Goal: Information Seeking & Learning: Check status

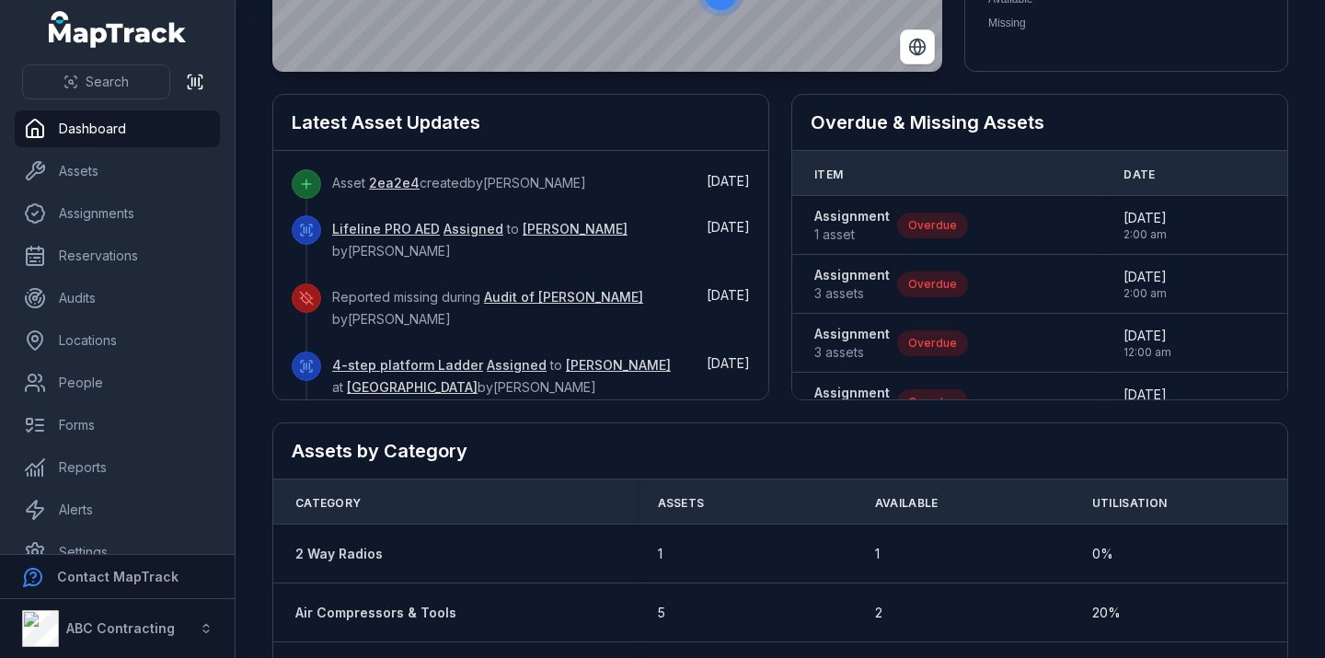
scroll to position [472, 0]
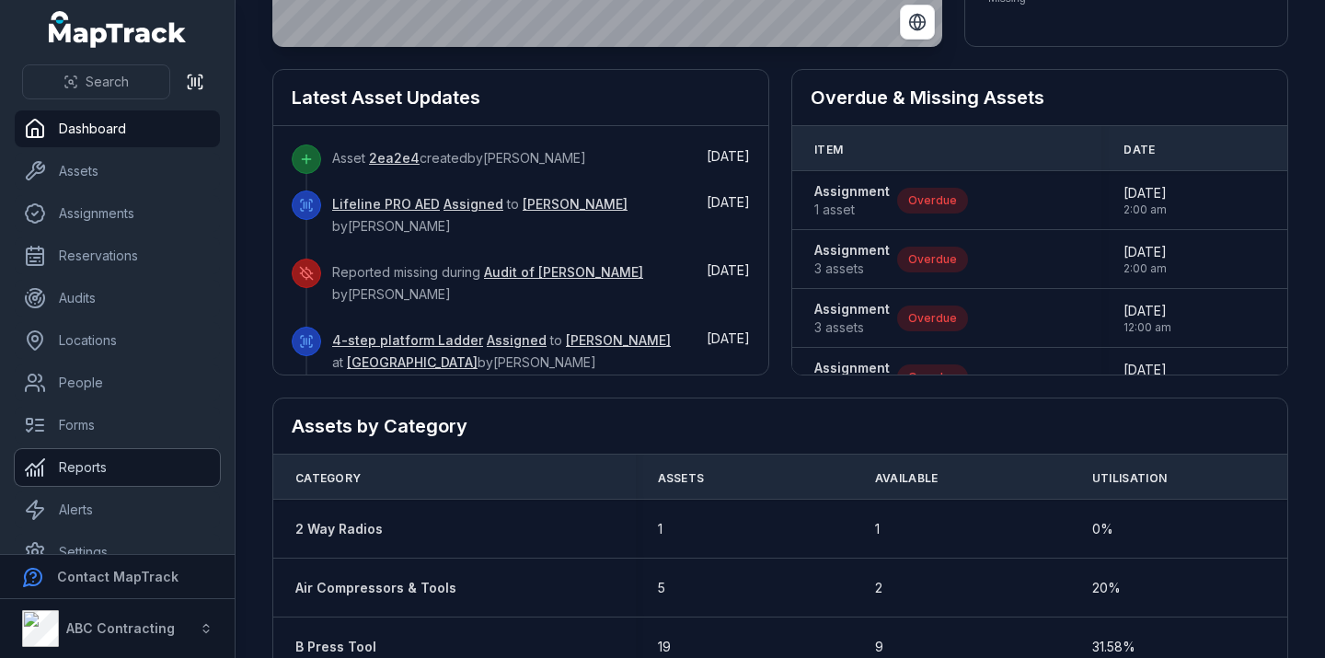
click at [98, 478] on link "Reports" at bounding box center [117, 467] width 205 height 37
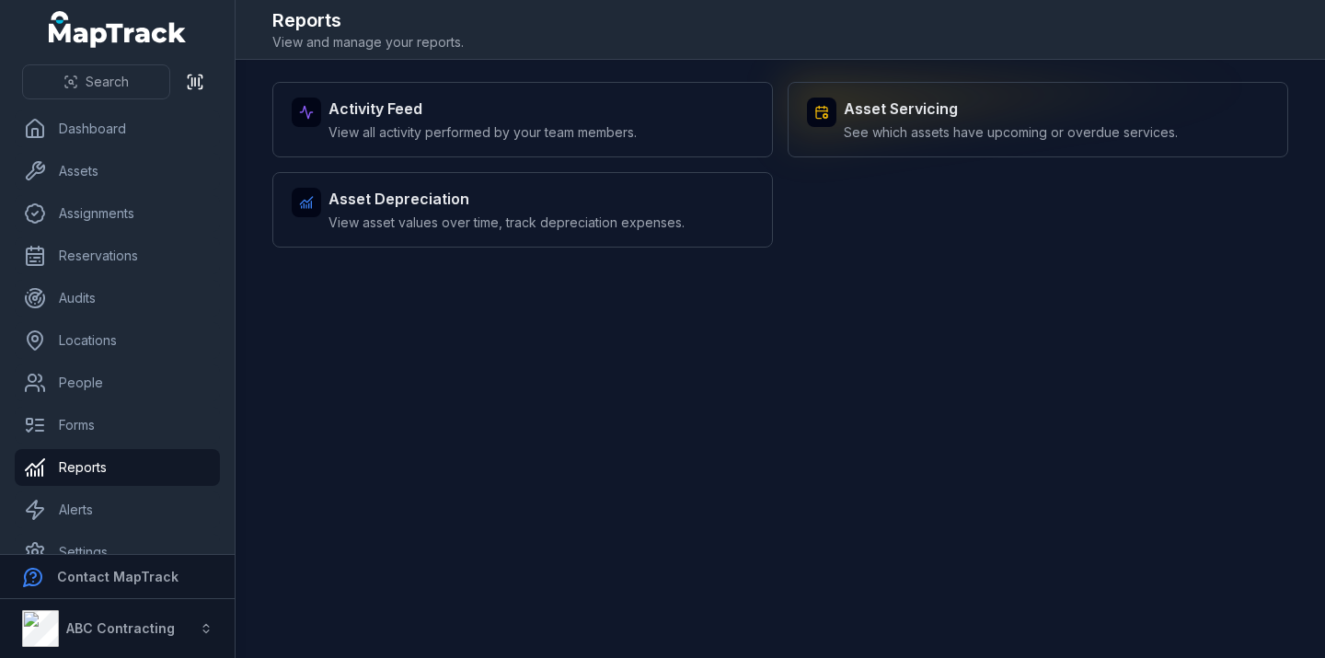
click at [896, 118] on strong "Asset Servicing" at bounding box center [1011, 109] width 334 height 22
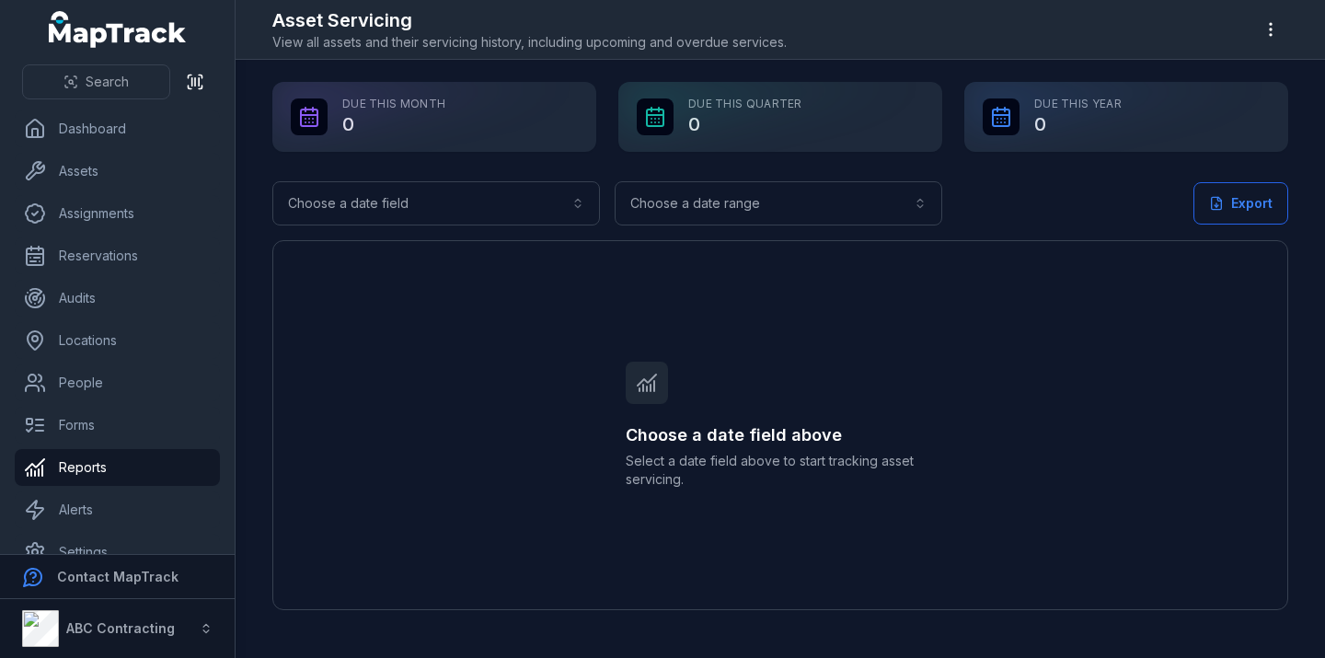
click at [785, 128] on div "Due This Quarter 0" at bounding box center [780, 117] width 324 height 70
click at [650, 380] on icon at bounding box center [647, 380] width 18 height 11
click at [453, 209] on button "Choose a date field" at bounding box center [436, 203] width 328 height 44
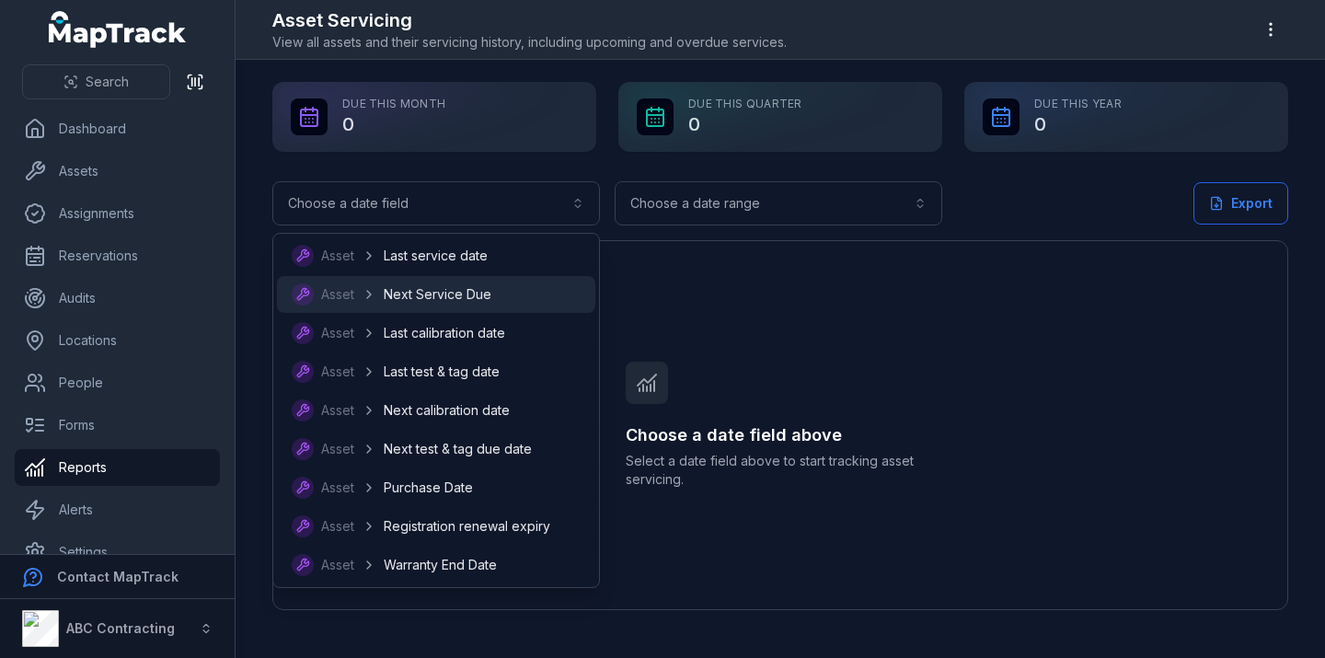
click at [429, 295] on span "Next Service Due" at bounding box center [438, 294] width 108 height 18
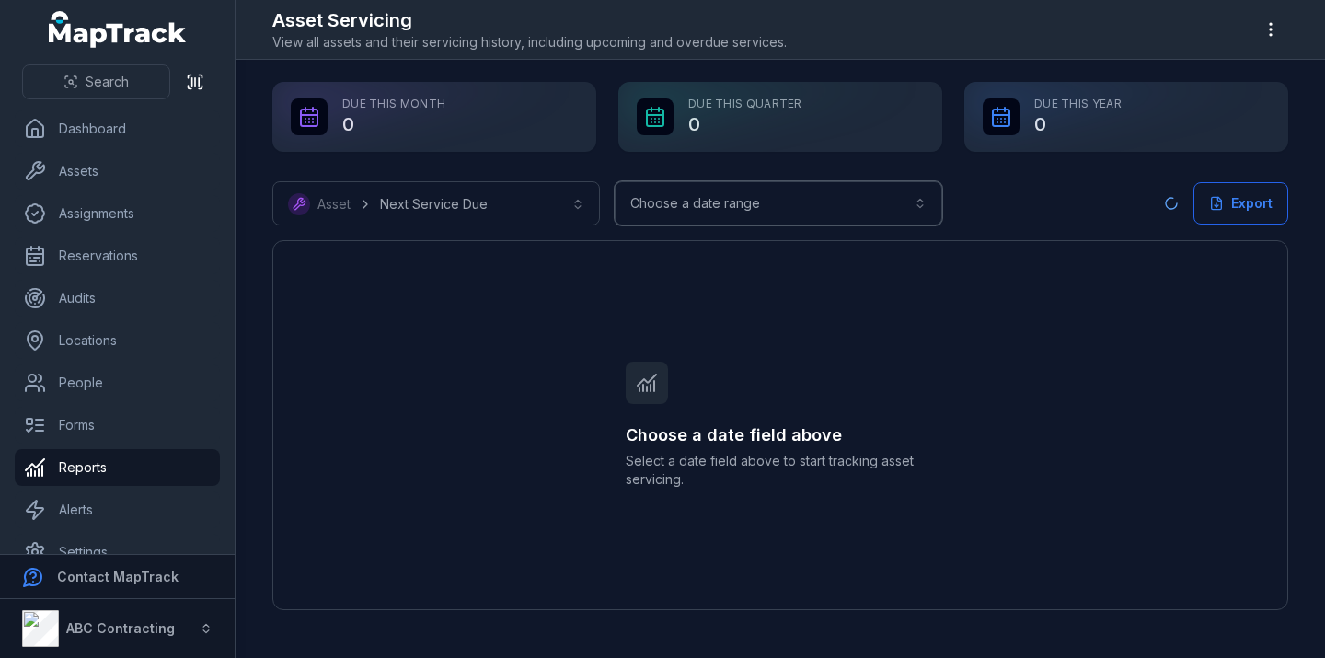
click at [765, 205] on button "Choose a date range" at bounding box center [779, 203] width 328 height 44
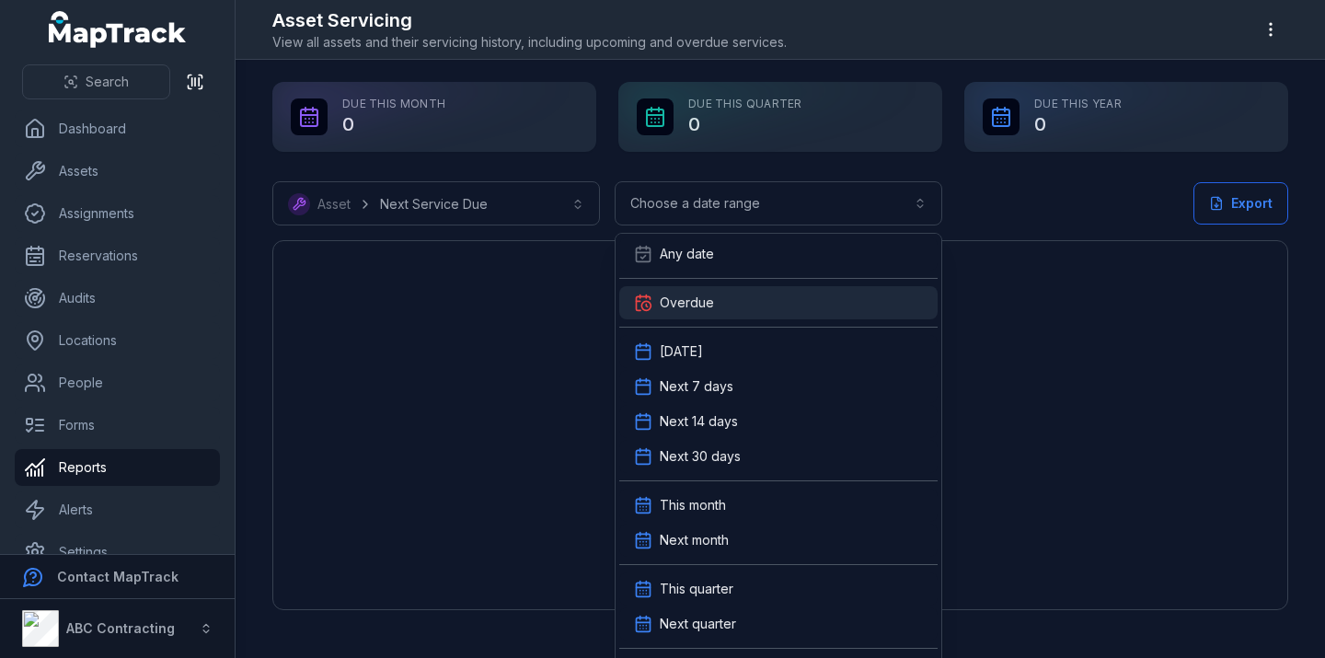
click at [720, 296] on div "Overdue" at bounding box center [778, 303] width 289 height 18
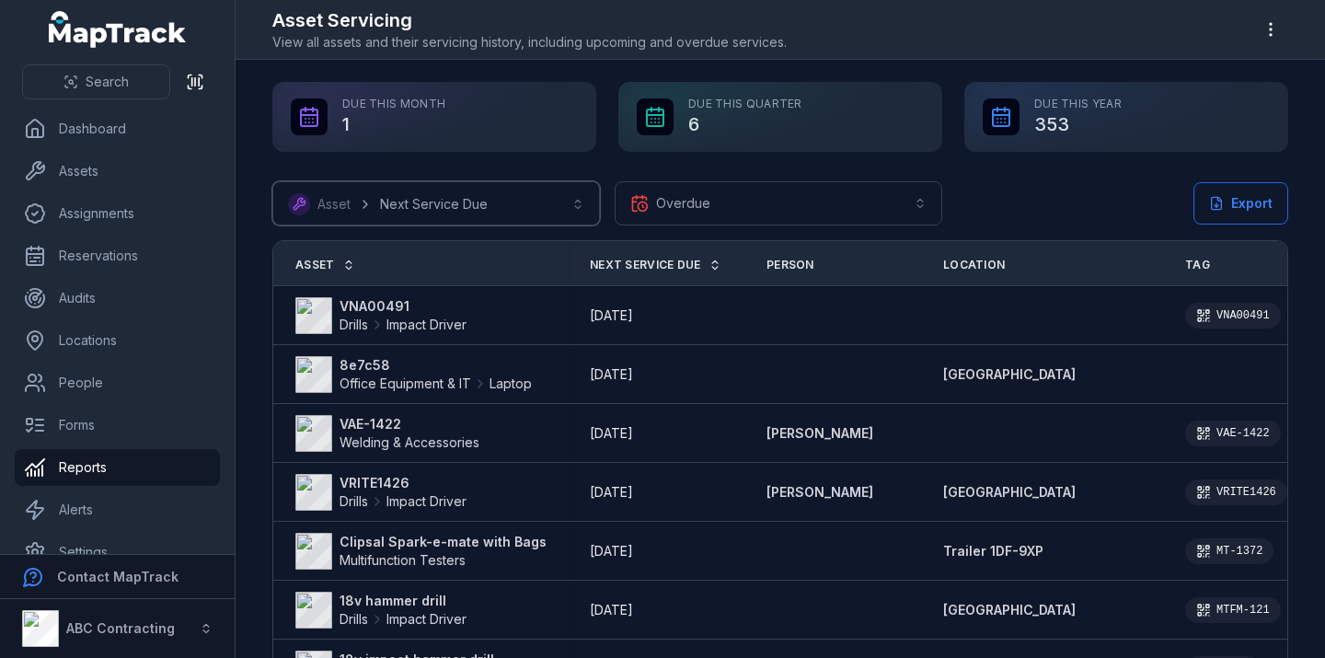
click at [517, 202] on button "**********" at bounding box center [436, 203] width 328 height 44
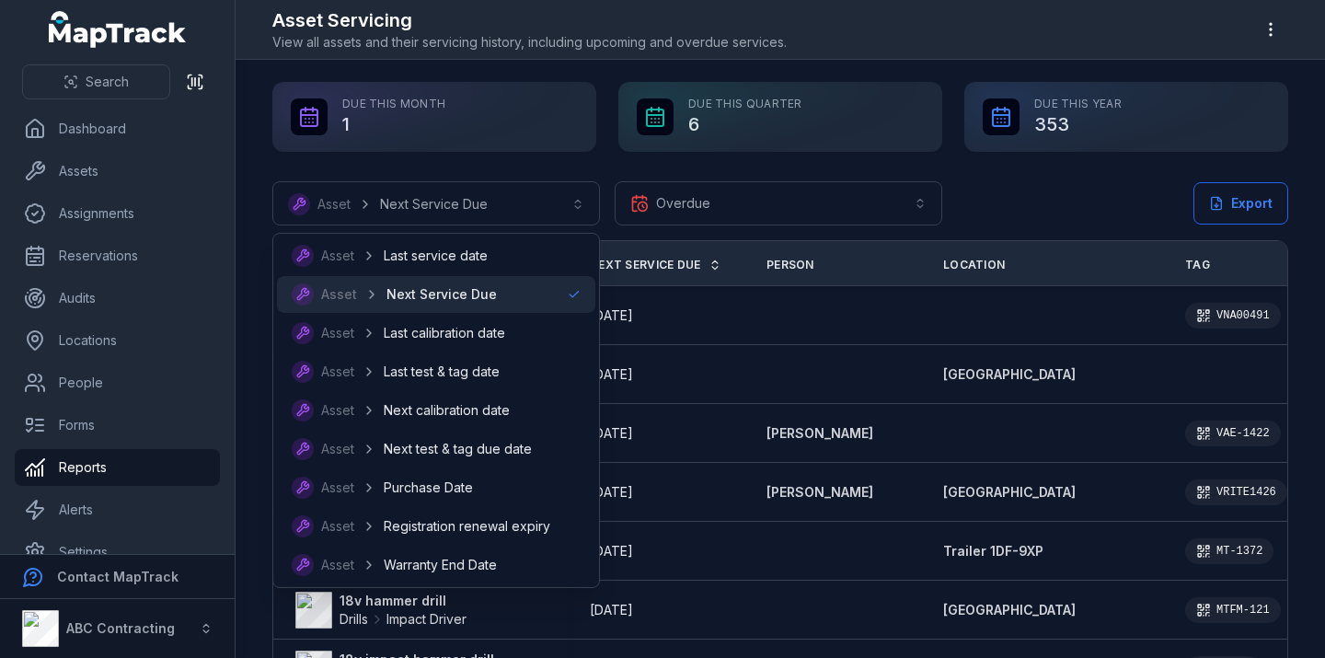
click at [433, 296] on span "Next Service Due" at bounding box center [442, 294] width 110 height 18
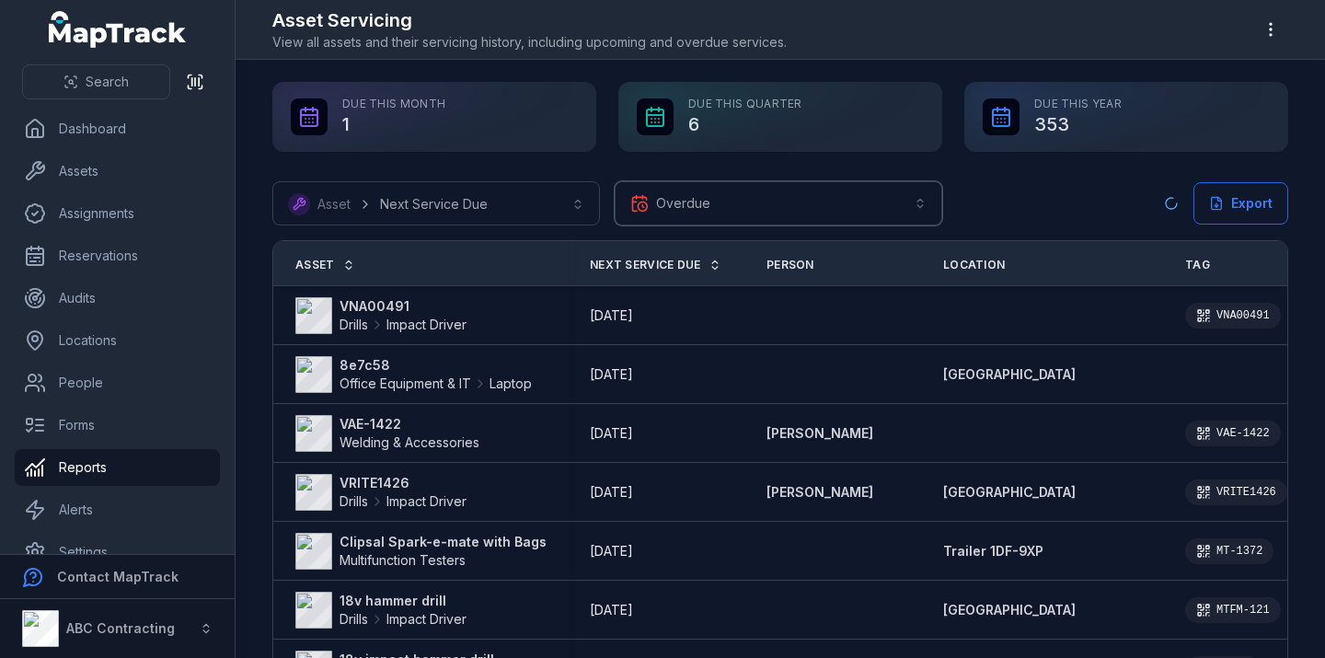
click at [766, 213] on button "Overdue *******" at bounding box center [779, 203] width 328 height 44
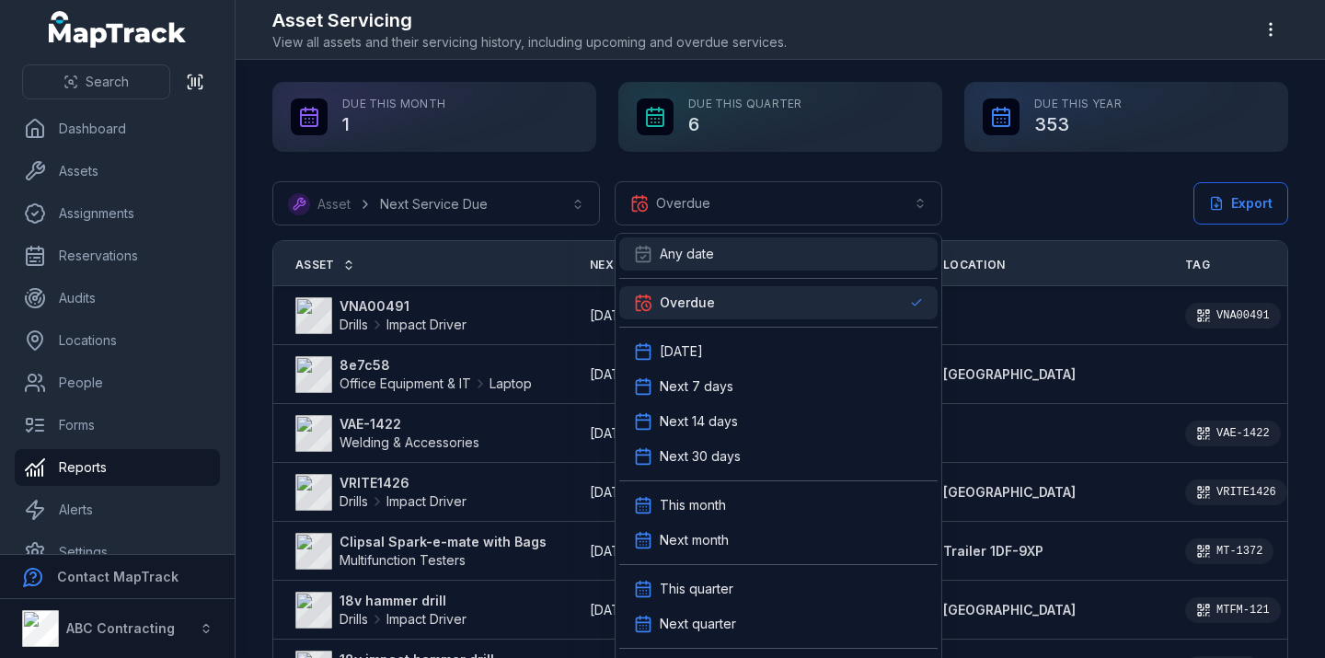
click at [719, 262] on div "Any date" at bounding box center [778, 253] width 318 height 33
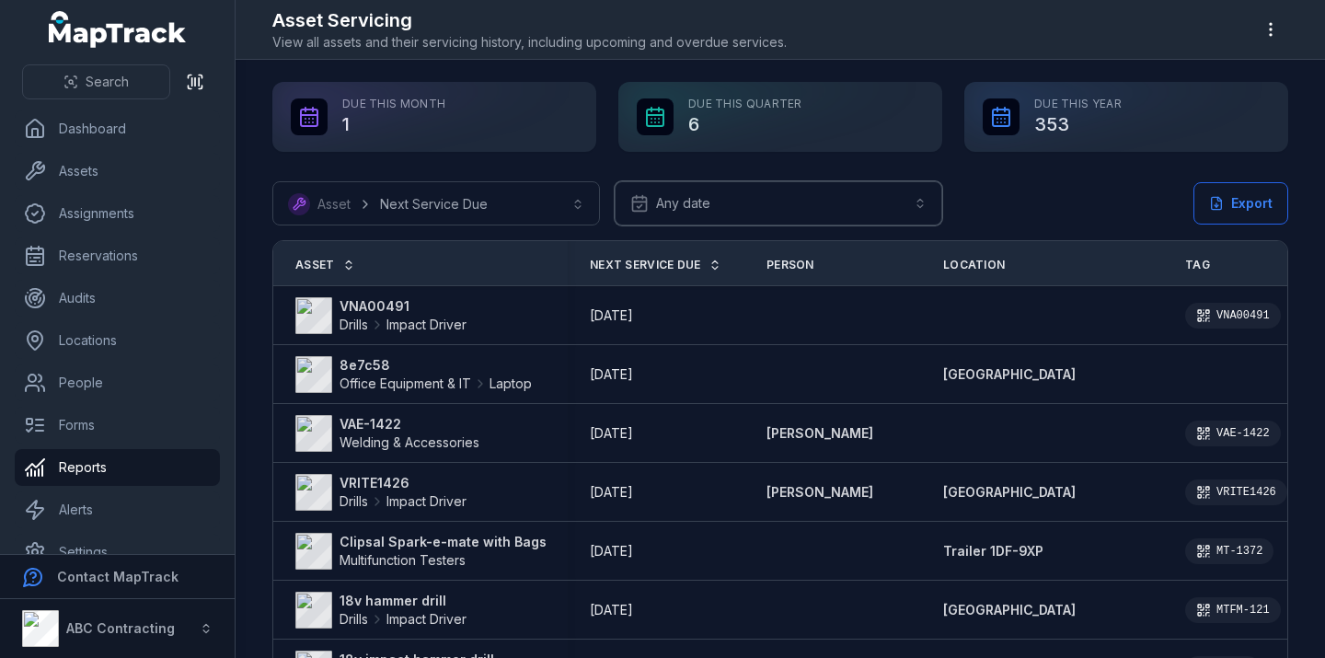
click at [749, 203] on button "Any date ***" at bounding box center [779, 203] width 328 height 44
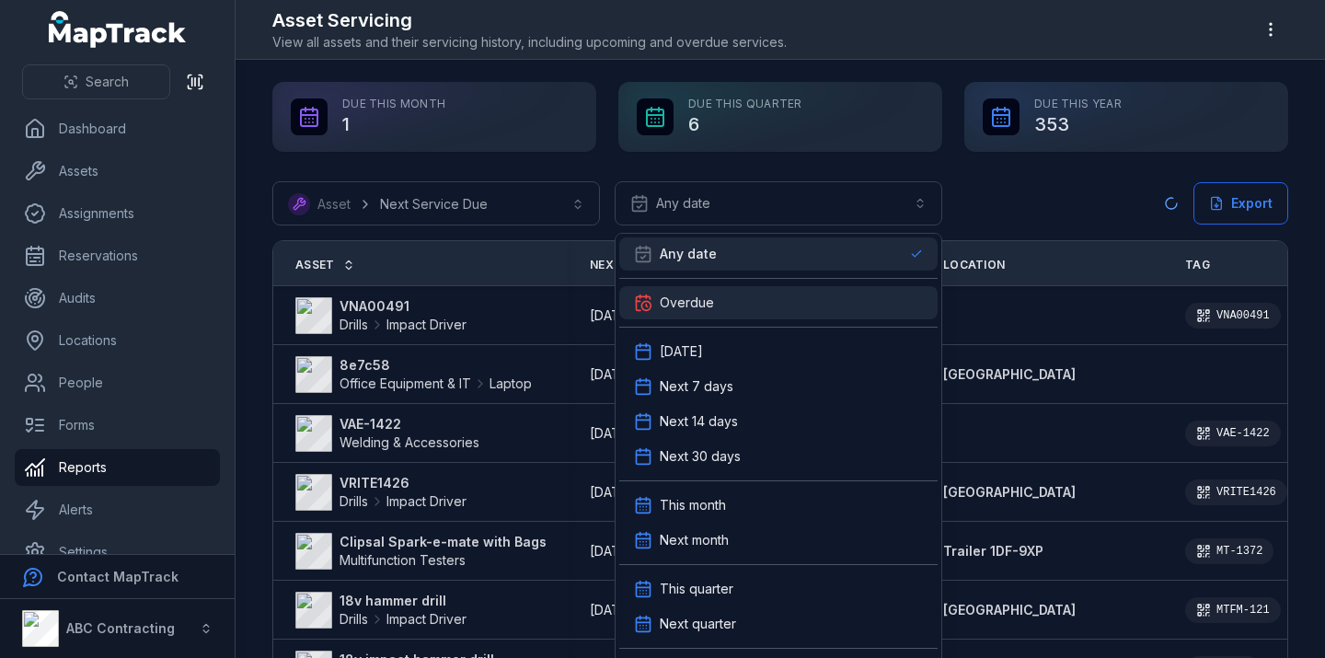
click at [703, 306] on span "Overdue" at bounding box center [687, 303] width 54 height 18
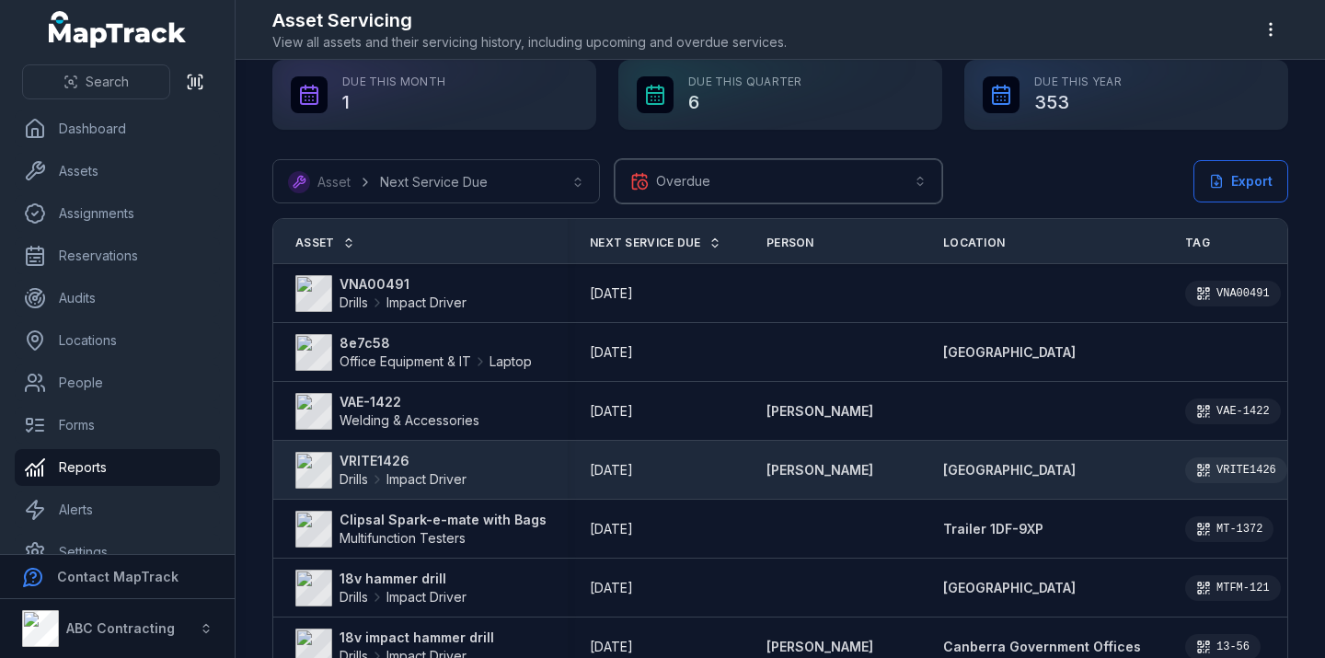
scroll to position [18, 0]
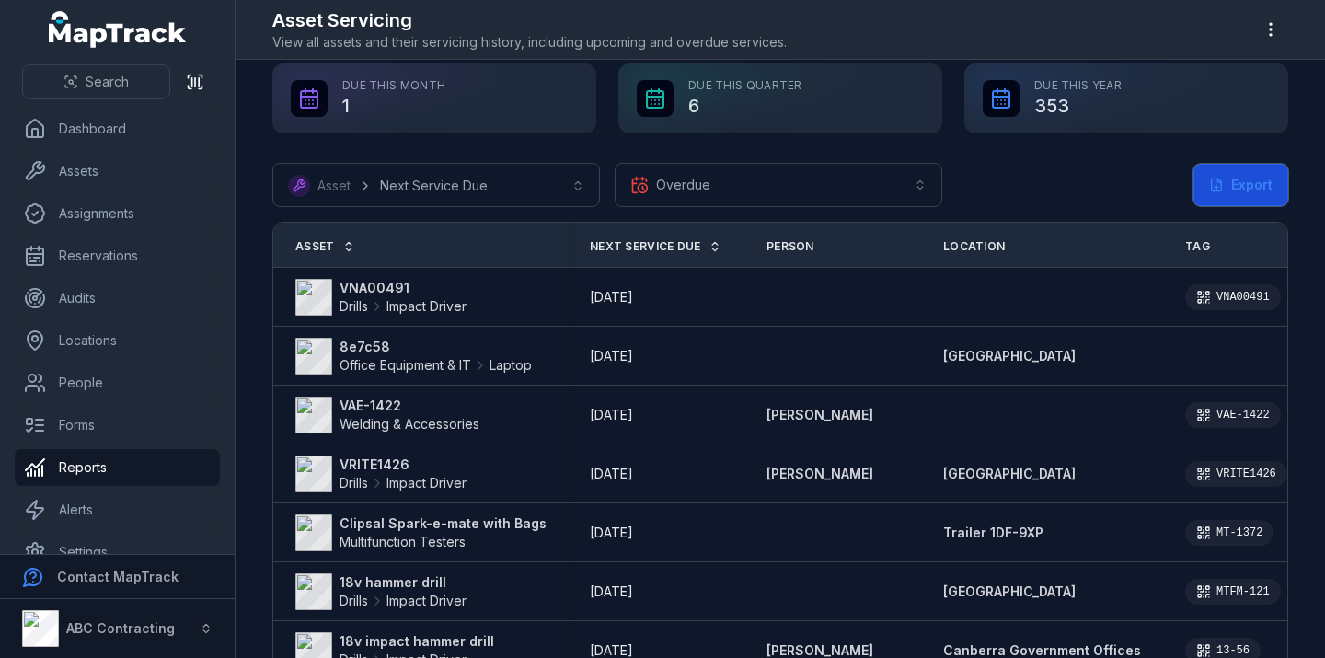
click at [1254, 190] on button "Export" at bounding box center [1241, 185] width 95 height 42
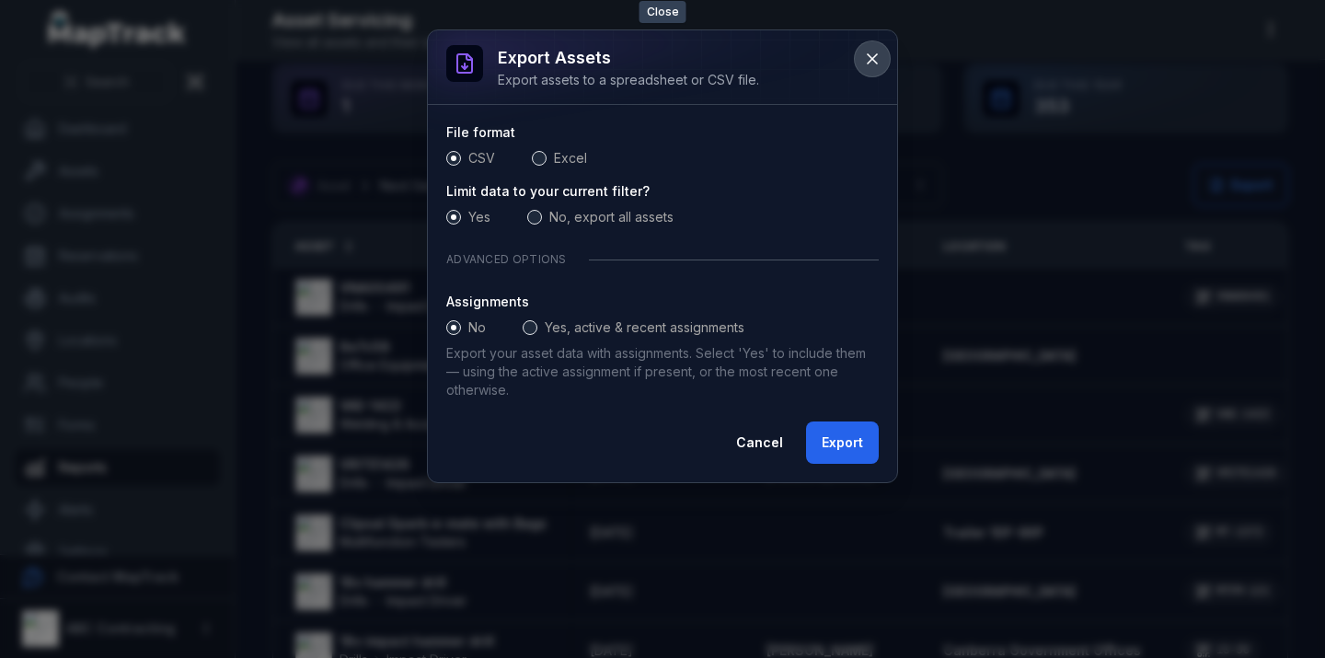
click at [878, 58] on icon at bounding box center [872, 59] width 18 height 18
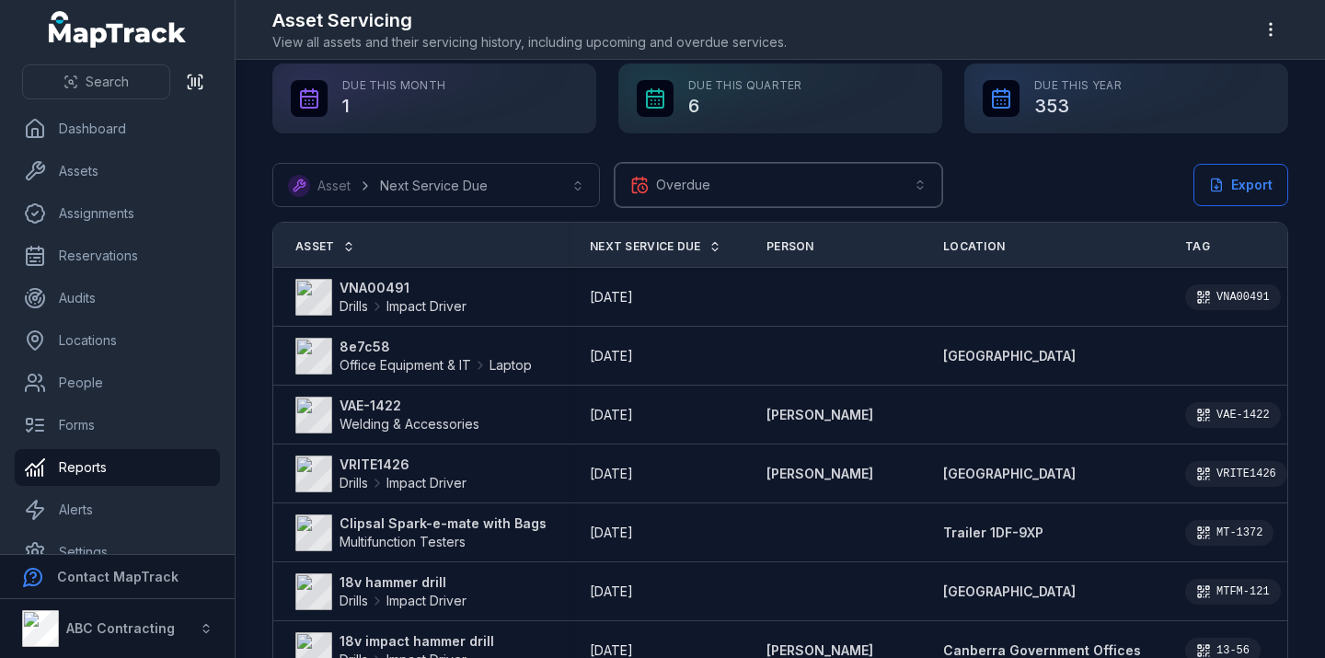
click at [697, 188] on button "Overdue *******" at bounding box center [779, 185] width 328 height 44
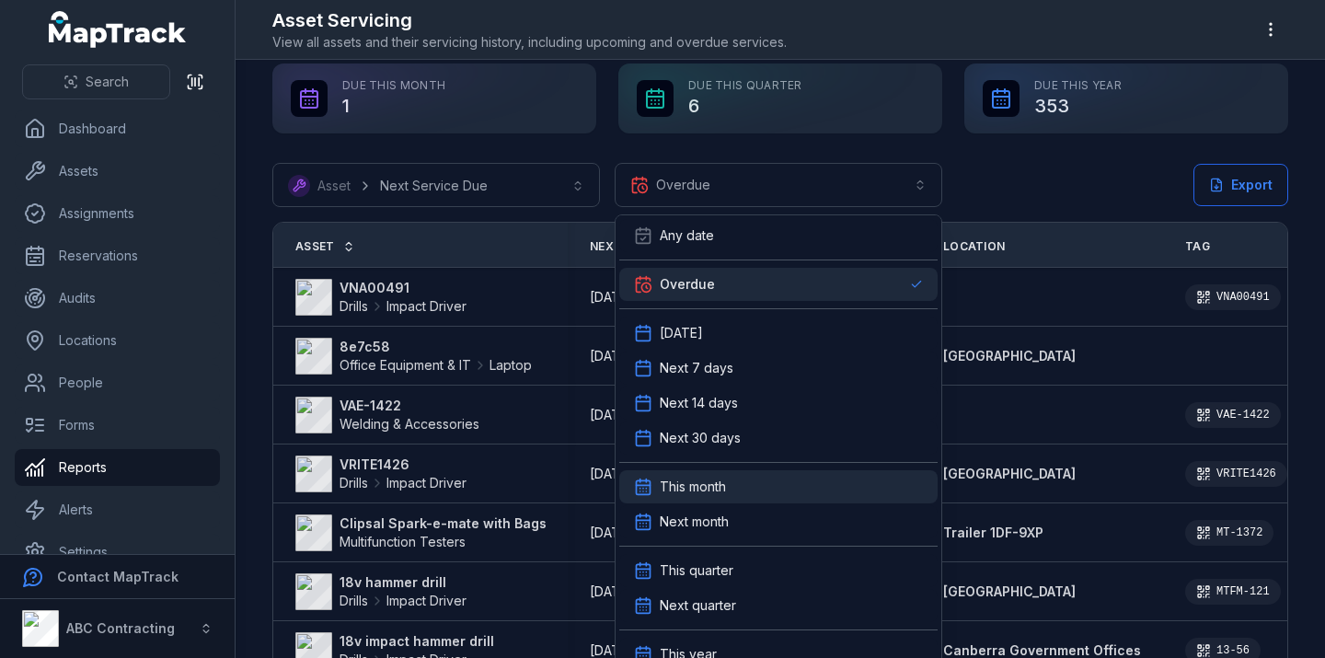
click at [692, 490] on span "This month" at bounding box center [693, 487] width 66 height 18
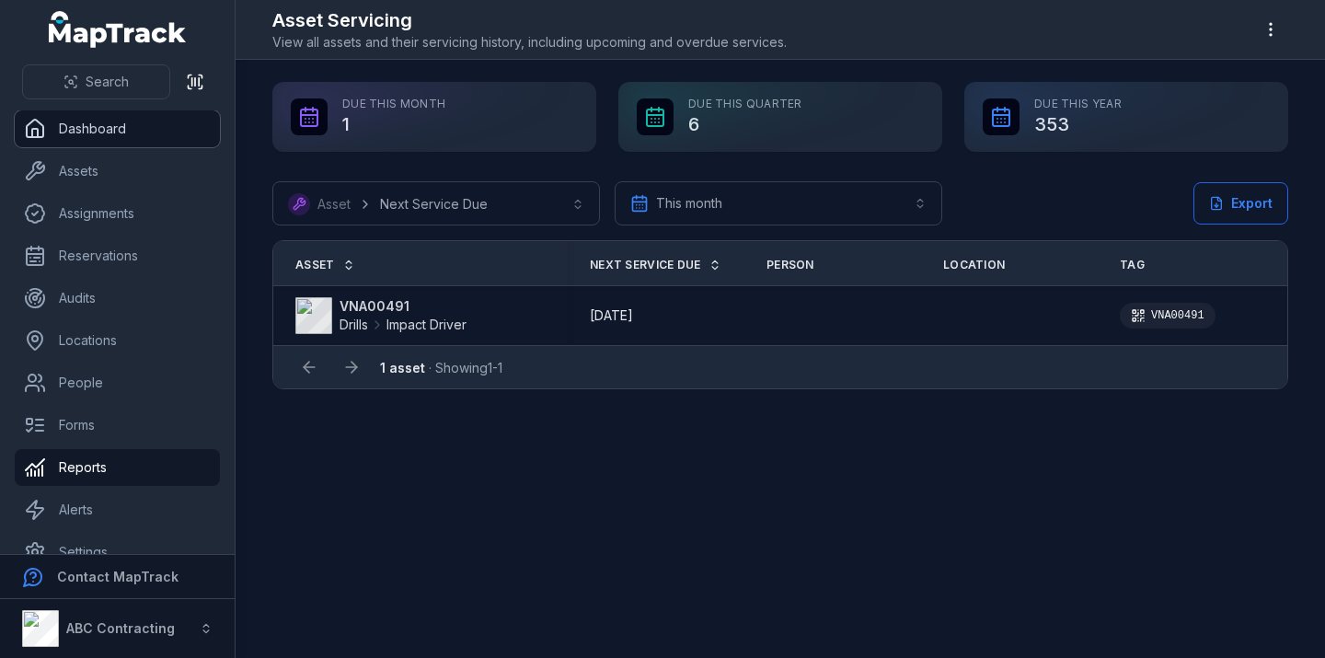
click at [80, 118] on link "Dashboard" at bounding box center [117, 128] width 205 height 37
